Goal: Navigation & Orientation: Find specific page/section

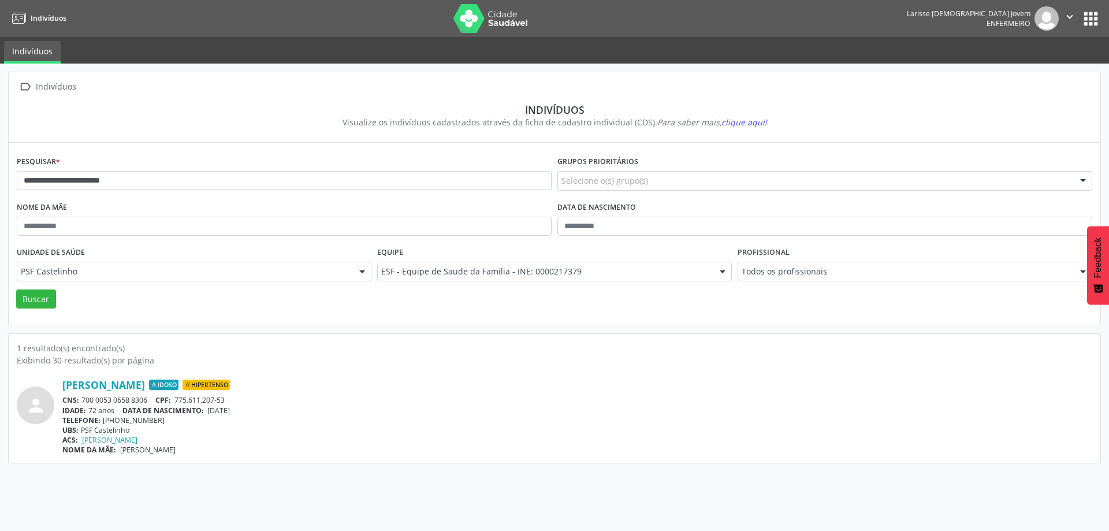
click at [1086, 28] on button "apps" at bounding box center [1091, 19] width 20 height 20
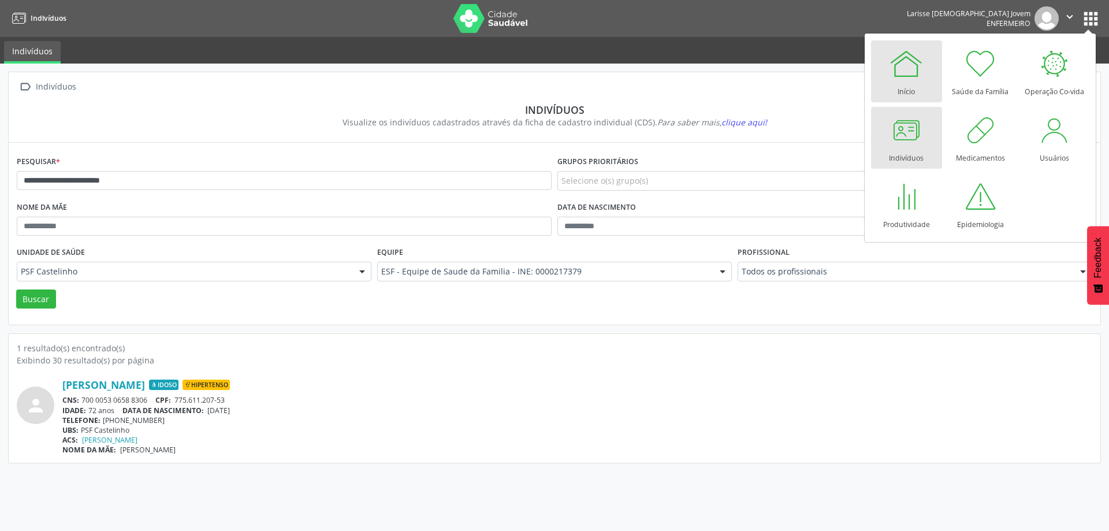
click at [905, 83] on div "Início" at bounding box center [906, 89] width 17 height 16
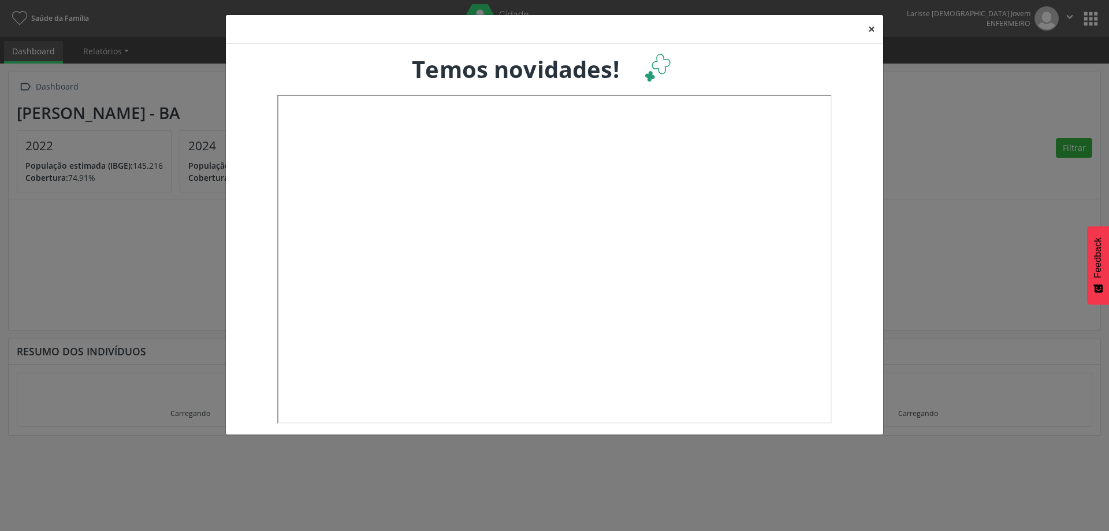
click at [868, 29] on button "×" at bounding box center [871, 29] width 23 height 28
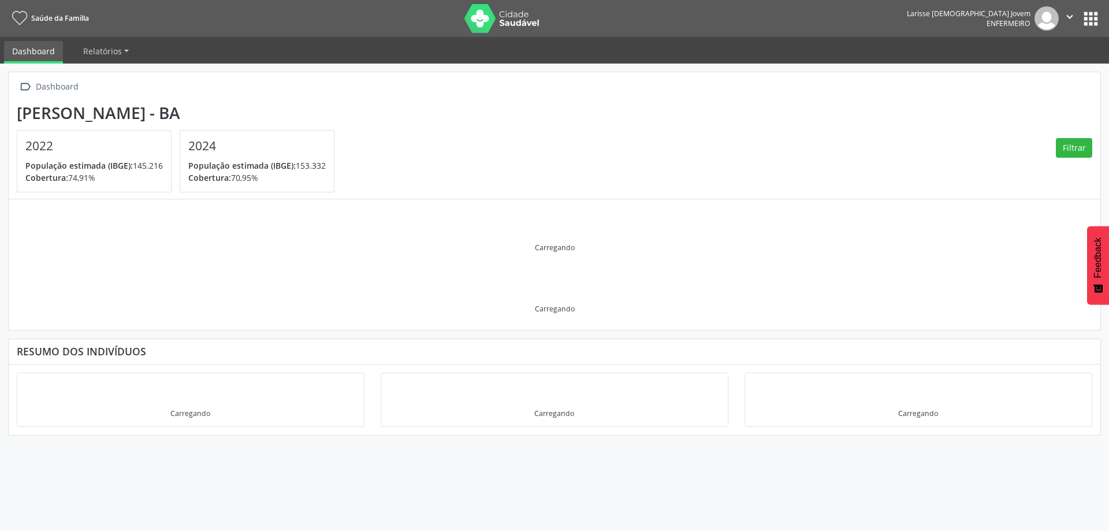
click at [1101, 16] on nav "Saúde da Família Larisse Evangelista Jovem Enfermeiro  Configurações Sair apps" at bounding box center [554, 18] width 1109 height 37
click at [1091, 16] on button "apps" at bounding box center [1091, 19] width 20 height 20
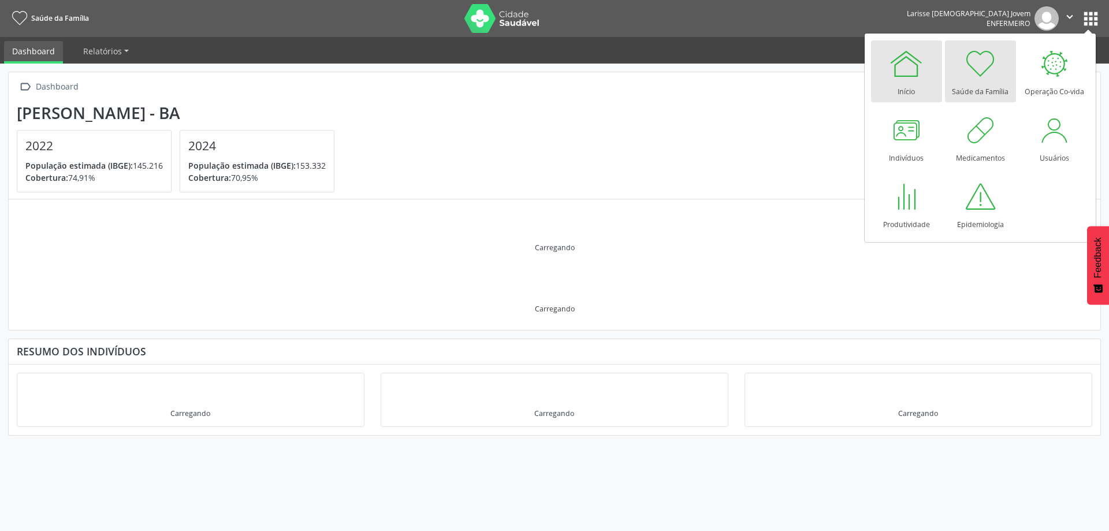
click at [925, 63] on link "Início" at bounding box center [906, 71] width 71 height 62
